Goal: Find specific page/section: Find specific page/section

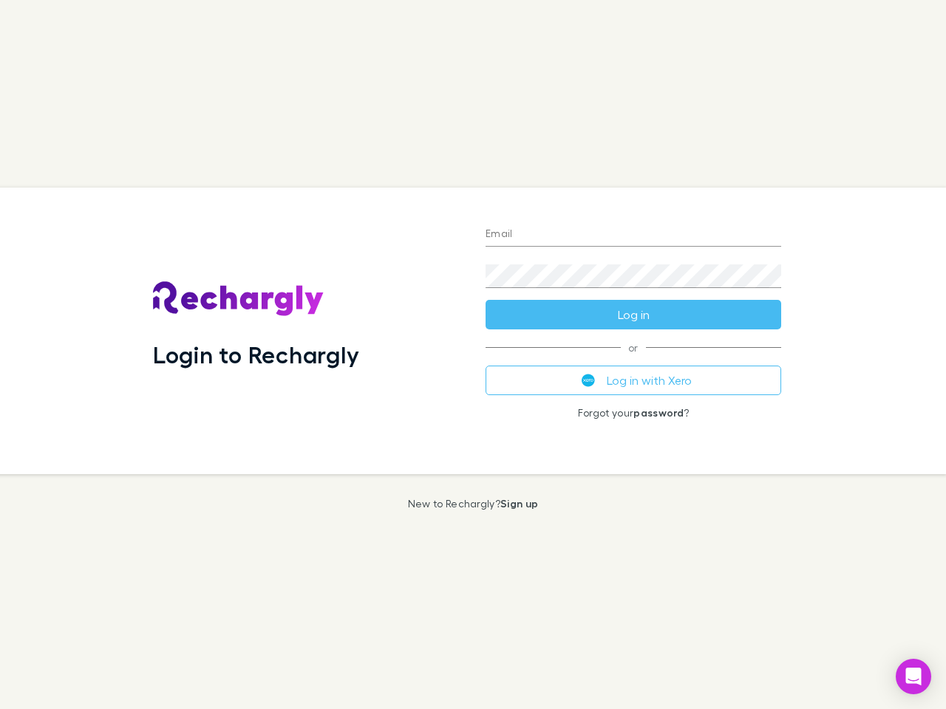
click at [473, 355] on div "Login to Rechargly" at bounding box center [307, 331] width 333 height 287
click at [633, 235] on input "Email" at bounding box center [634, 235] width 296 height 24
click at [633, 315] on button "Log in" at bounding box center [634, 315] width 296 height 30
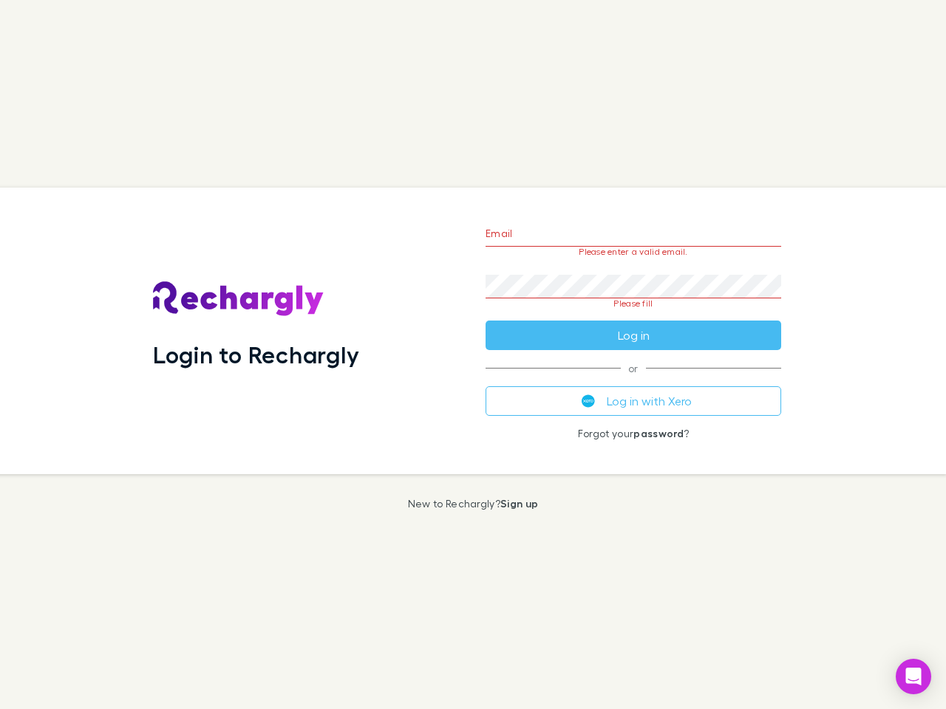
click at [633, 381] on div "Email Please enter a valid email. Password Please fill Log in or Log in with Xe…" at bounding box center [633, 331] width 319 height 287
click at [913, 677] on icon "Open Intercom Messenger" at bounding box center [914, 677] width 16 height 18
